Goal: Navigation & Orientation: Understand site structure

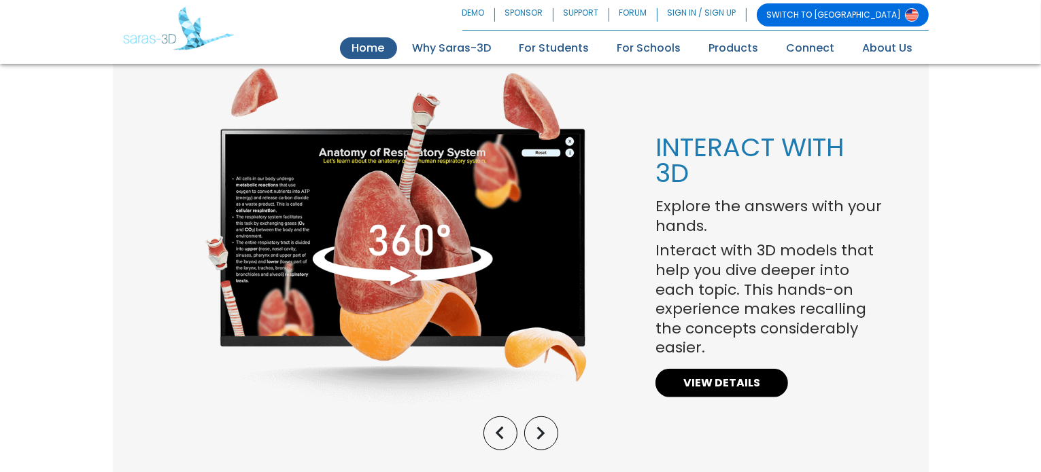
scroll to position [1027, 0]
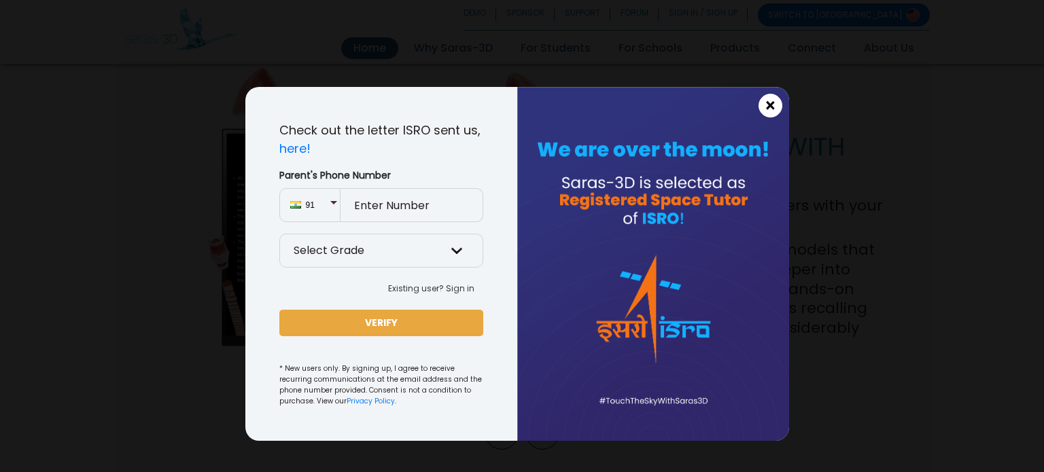
click at [768, 100] on span "×" at bounding box center [771, 106] width 12 height 18
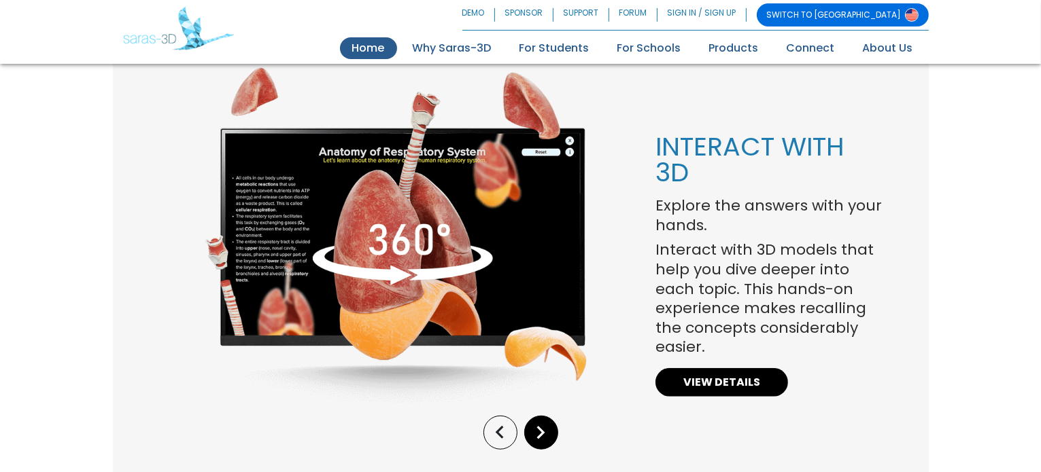
click at [540, 432] on icon "keyboard_arrow_right" at bounding box center [541, 433] width 26 height 26
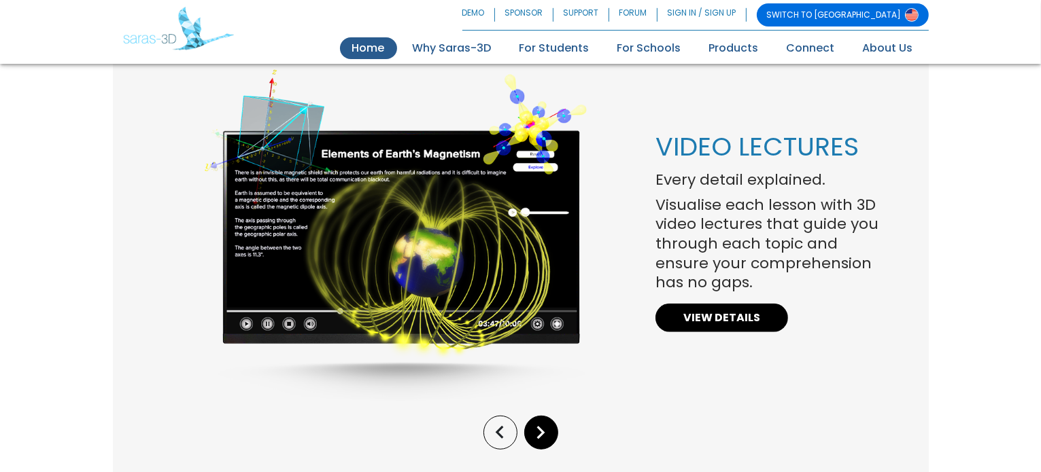
click at [540, 432] on icon "keyboard_arrow_right" at bounding box center [541, 433] width 26 height 26
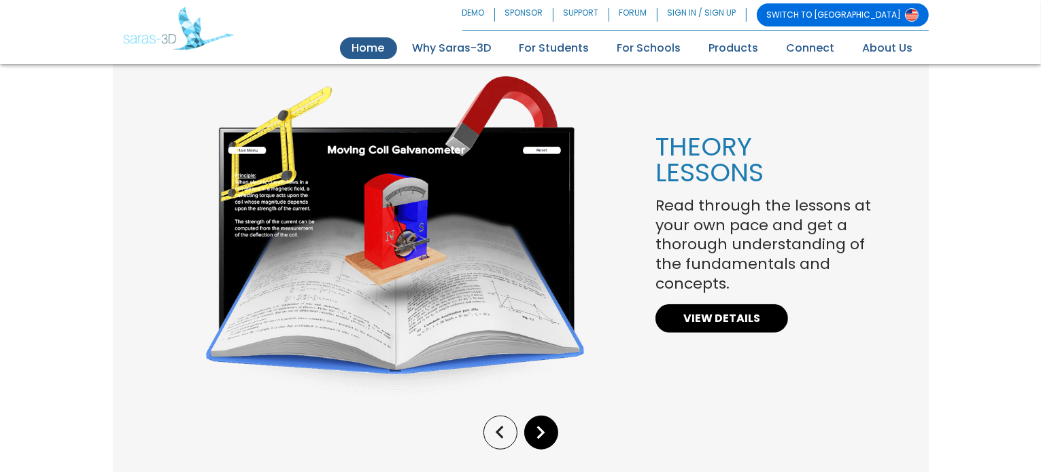
click at [540, 432] on icon "keyboard_arrow_right" at bounding box center [541, 433] width 26 height 26
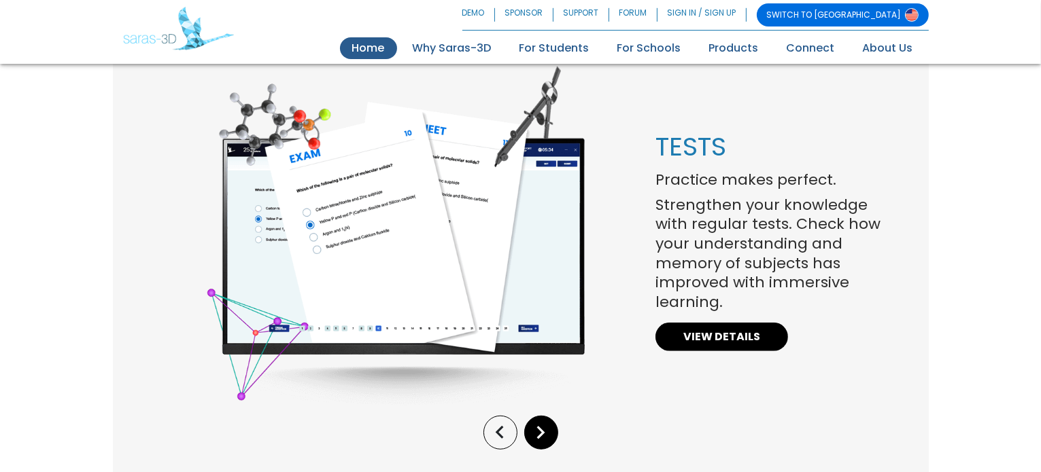
click at [540, 432] on icon "keyboard_arrow_right" at bounding box center [541, 433] width 26 height 26
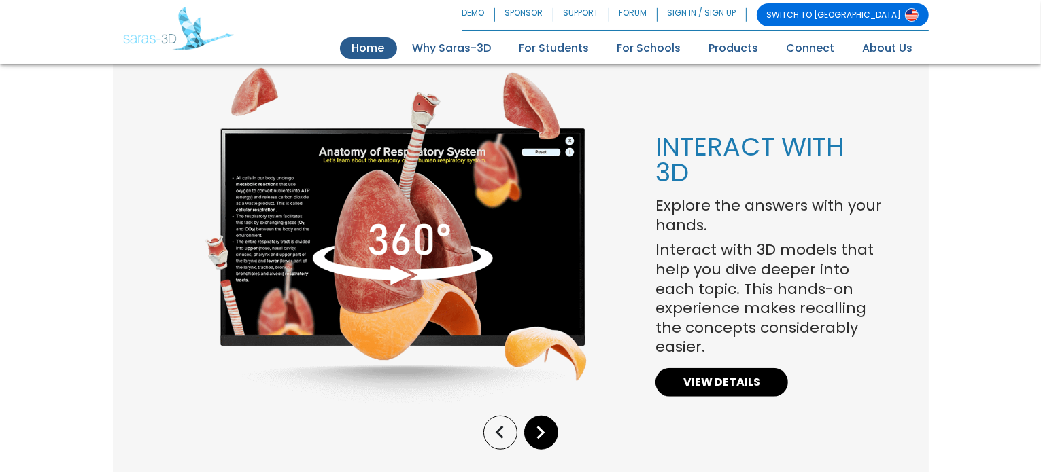
click at [540, 432] on icon "keyboard_arrow_right" at bounding box center [541, 433] width 26 height 26
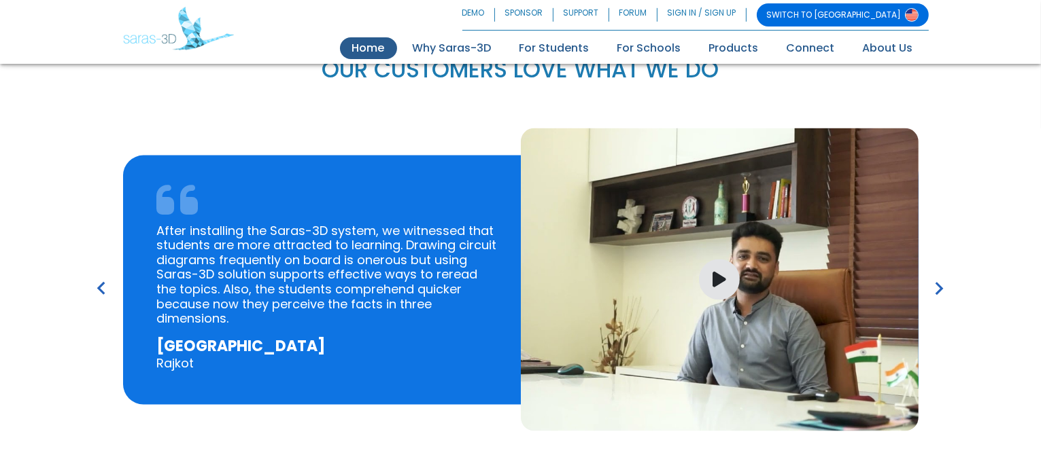
scroll to position [1943, 0]
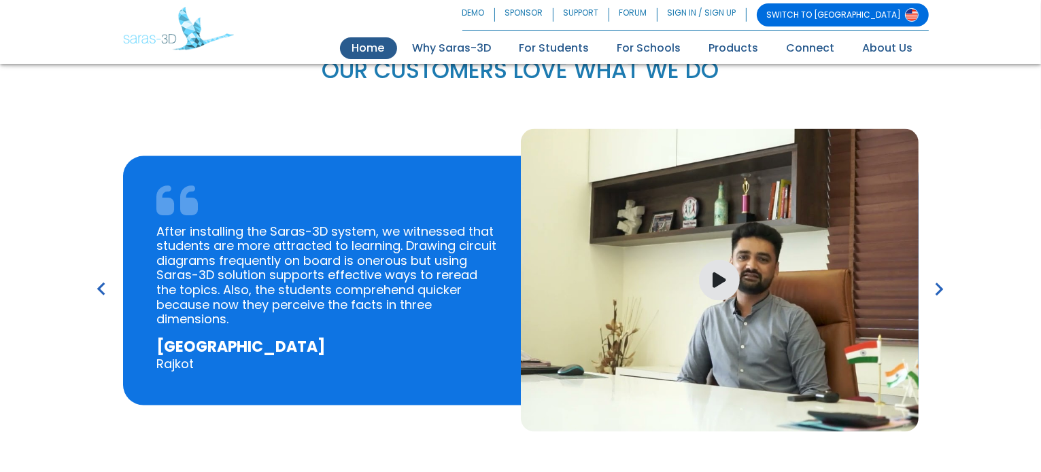
click at [938, 289] on icon "keyboard_arrow_right" at bounding box center [940, 290] width 26 height 26
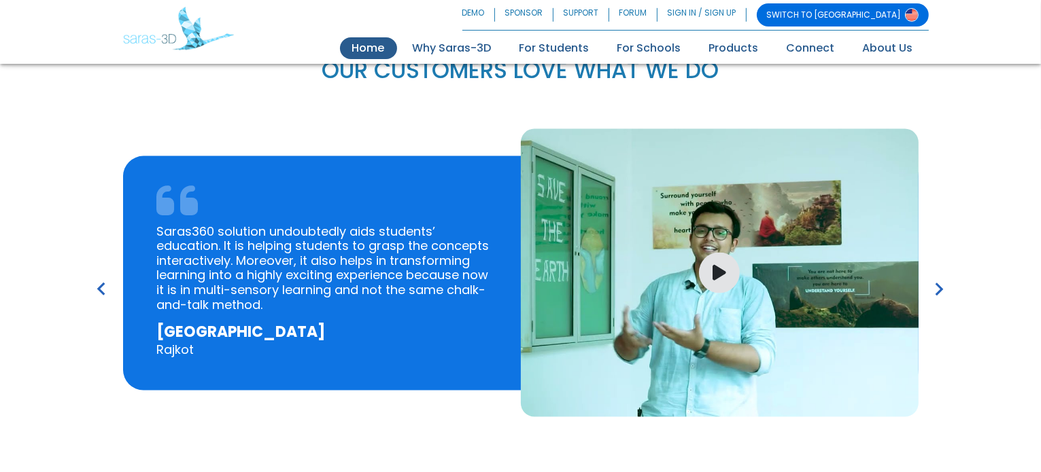
click at [938, 289] on icon "keyboard_arrow_right" at bounding box center [940, 290] width 26 height 26
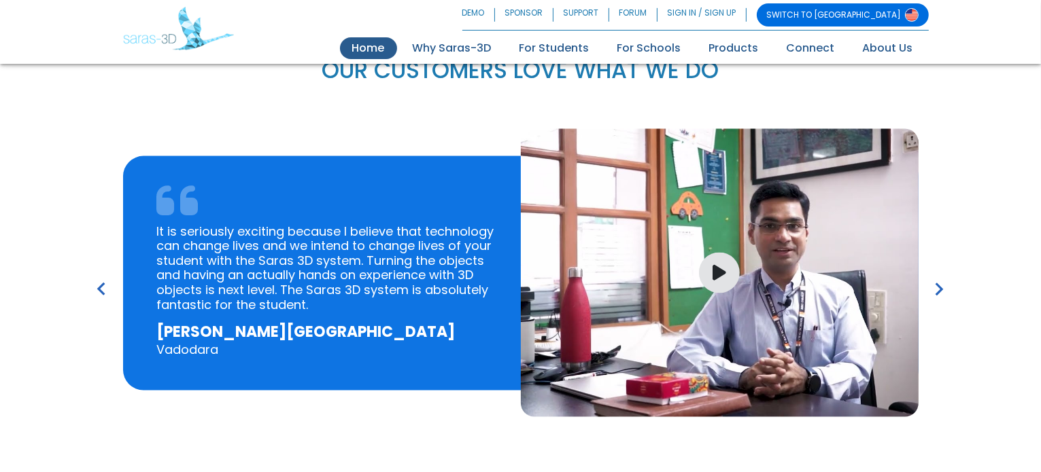
click at [938, 289] on icon "keyboard_arrow_right" at bounding box center [940, 290] width 26 height 26
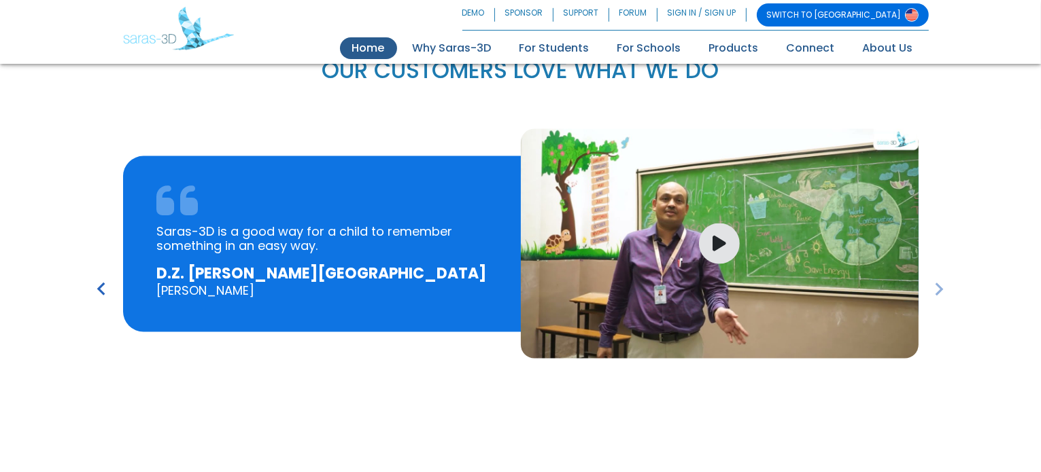
click at [938, 289] on icon "keyboard_arrow_right" at bounding box center [940, 290] width 26 height 26
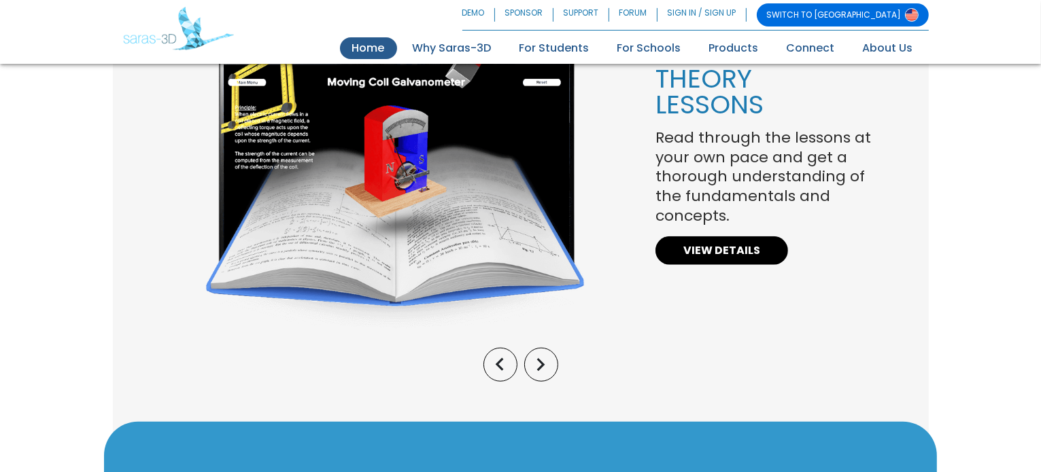
scroll to position [1097, 0]
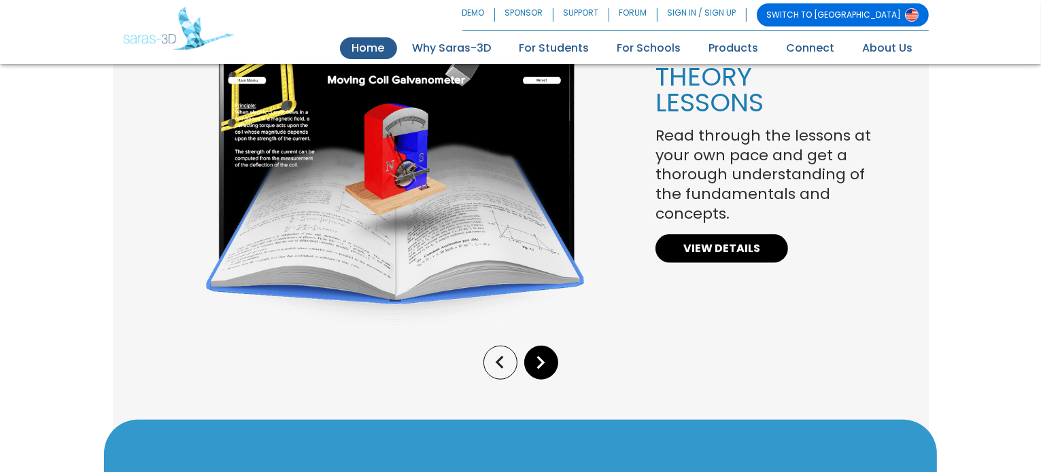
click at [542, 351] on icon "keyboard_arrow_right" at bounding box center [541, 363] width 26 height 26
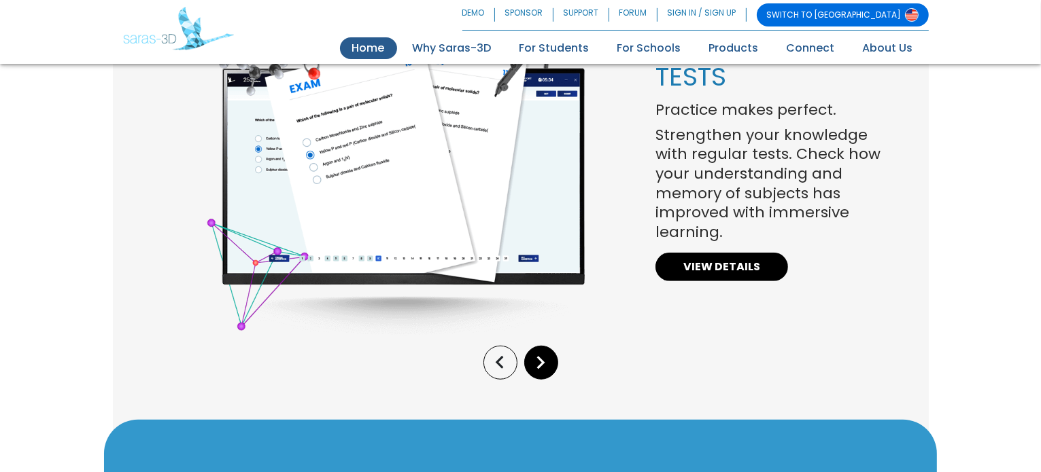
click at [542, 351] on icon "keyboard_arrow_right" at bounding box center [541, 363] width 26 height 26
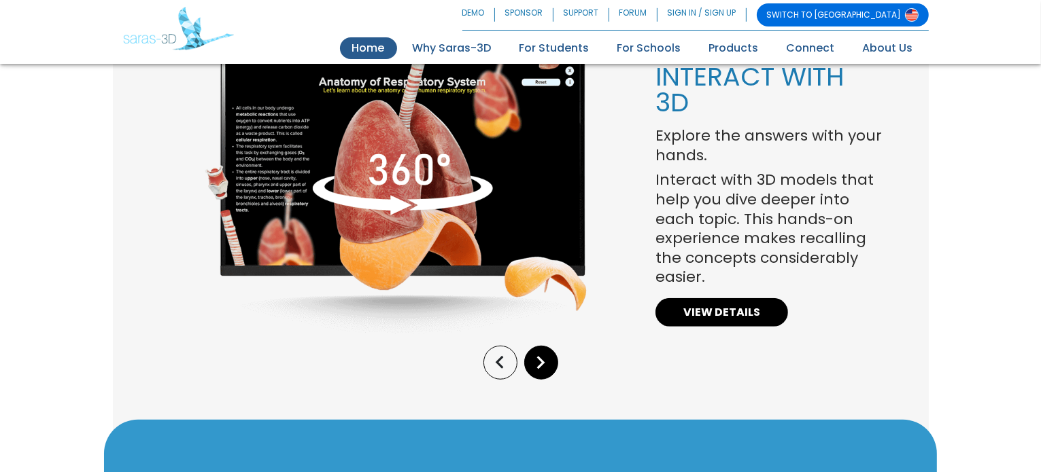
click at [542, 351] on icon "keyboard_arrow_right" at bounding box center [541, 363] width 26 height 26
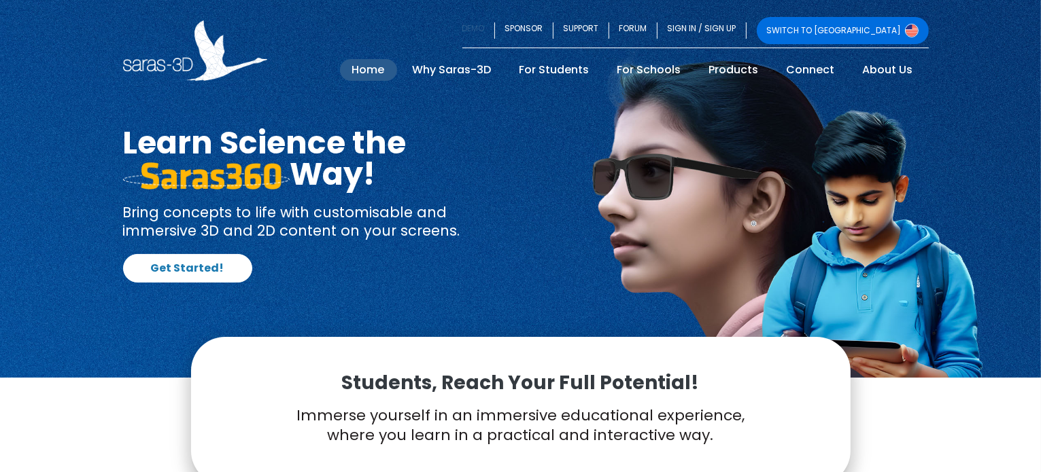
scroll to position [0, 0]
click at [470, 74] on link "Why Saras-3D" at bounding box center [451, 70] width 103 height 22
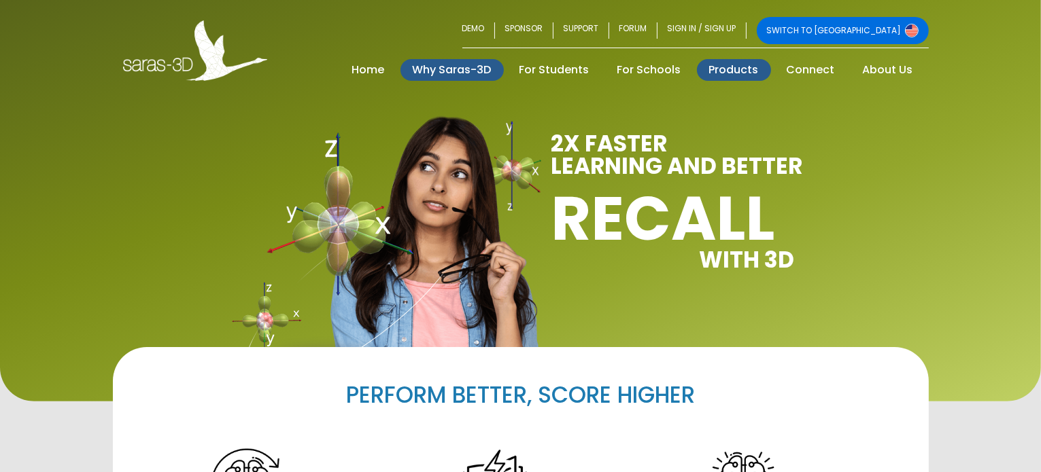
click at [729, 75] on link "Products" at bounding box center [734, 70] width 74 height 22
